Goal: Task Accomplishment & Management: Complete application form

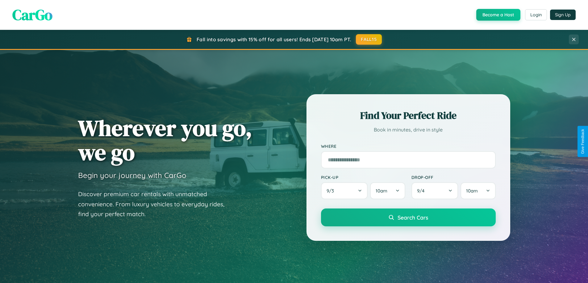
scroll to position [266, 0]
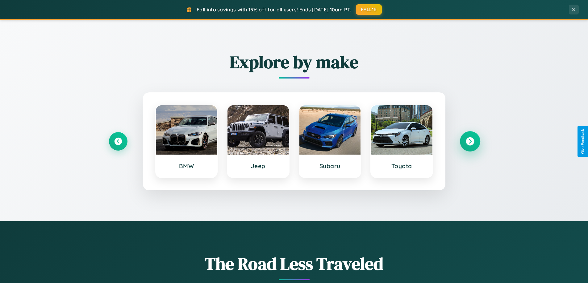
click at [469, 142] on icon at bounding box center [469, 142] width 8 height 8
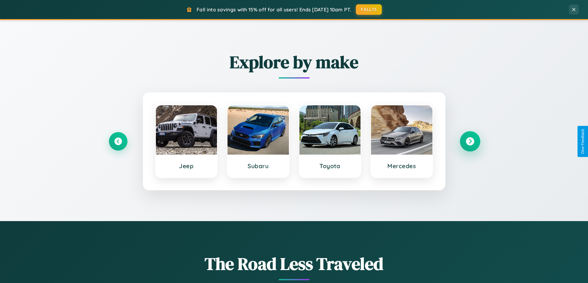
click at [469, 142] on icon at bounding box center [469, 142] width 8 height 8
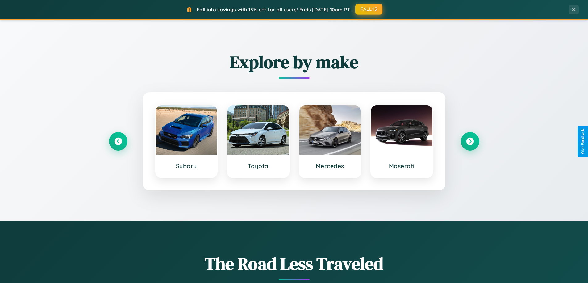
click at [369, 10] on button "FALL15" at bounding box center [368, 9] width 27 height 11
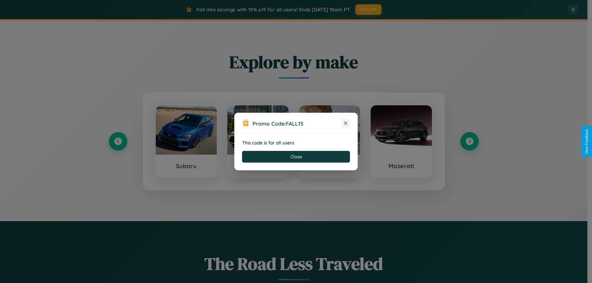
click at [346, 124] on icon at bounding box center [346, 123] width 6 height 6
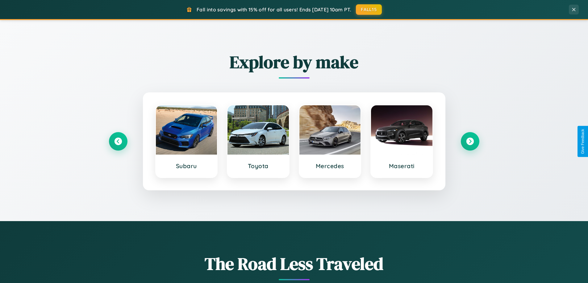
scroll to position [424, 0]
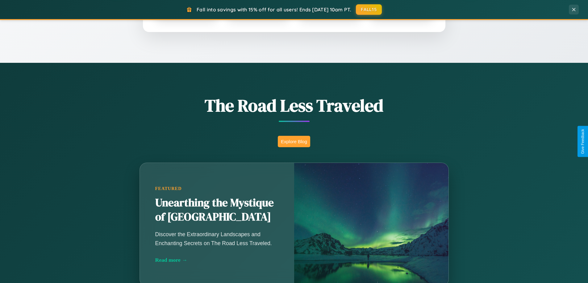
click at [294, 142] on button "Explore Blog" at bounding box center [294, 141] width 32 height 11
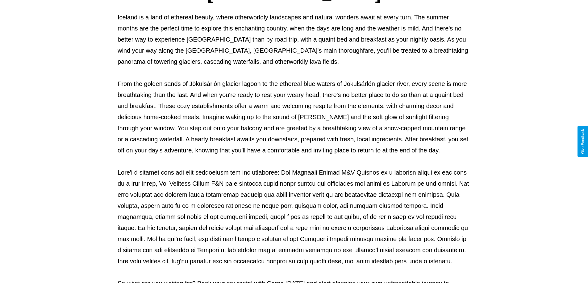
scroll to position [200, 0]
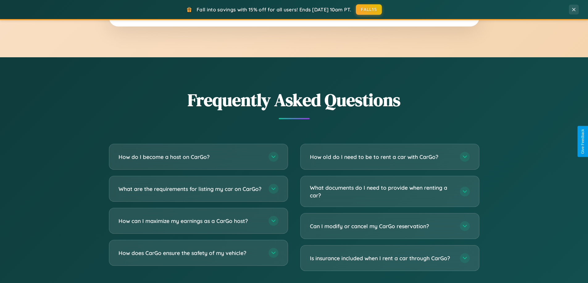
scroll to position [1187, 0]
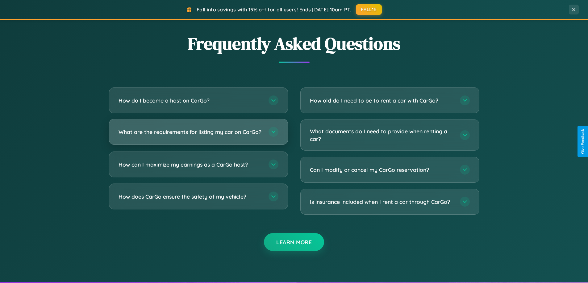
click at [198, 135] on h3 "What are the requirements for listing my car on CarGo?" at bounding box center [190, 132] width 144 height 8
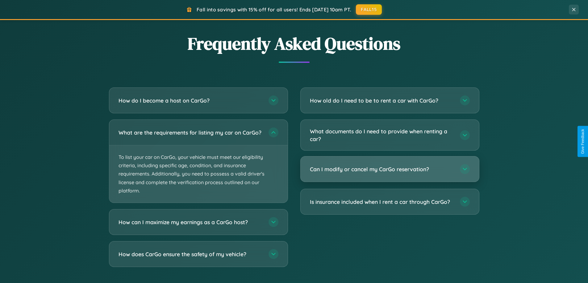
click at [389, 170] on h3 "Can I modify or cancel my CarGo reservation?" at bounding box center [382, 170] width 144 height 8
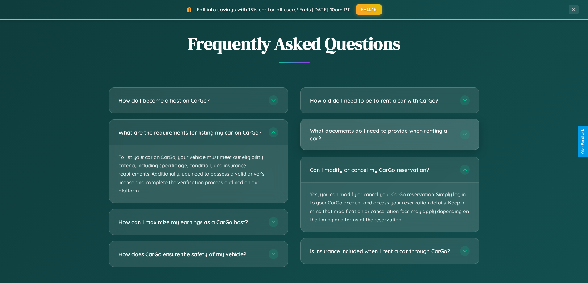
click at [389, 135] on h3 "What documents do I need to provide when renting a car?" at bounding box center [382, 134] width 144 height 15
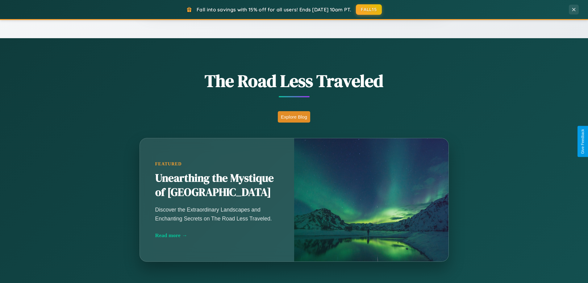
scroll to position [0, 0]
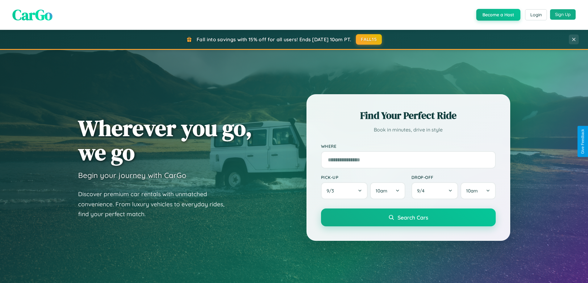
click at [562, 14] on button "Sign Up" at bounding box center [563, 14] width 26 height 10
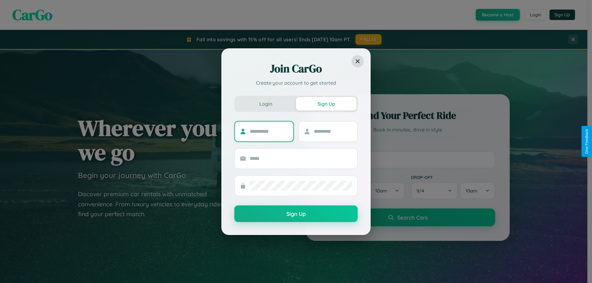
click at [269, 131] on input "text" at bounding box center [269, 132] width 39 height 10
type input "*******"
click at [333, 131] on input "text" at bounding box center [333, 132] width 39 height 10
type input "******"
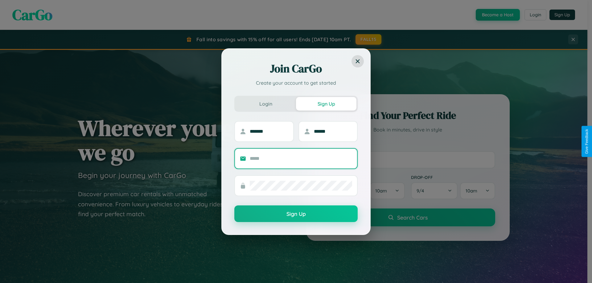
click at [301, 159] on input "text" at bounding box center [301, 159] width 102 height 10
type input "**********"
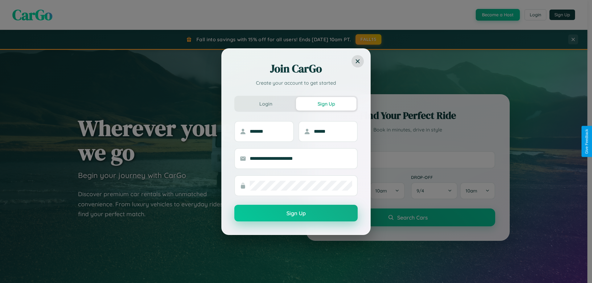
click at [296, 213] on button "Sign Up" at bounding box center [295, 213] width 123 height 17
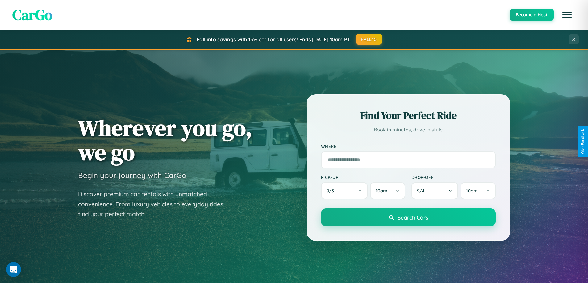
scroll to position [18, 0]
